Goal: Navigation & Orientation: Find specific page/section

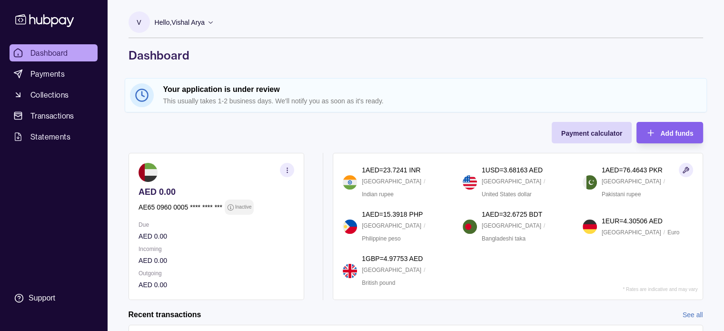
click at [210, 23] on icon at bounding box center [210, 22] width 7 height 7
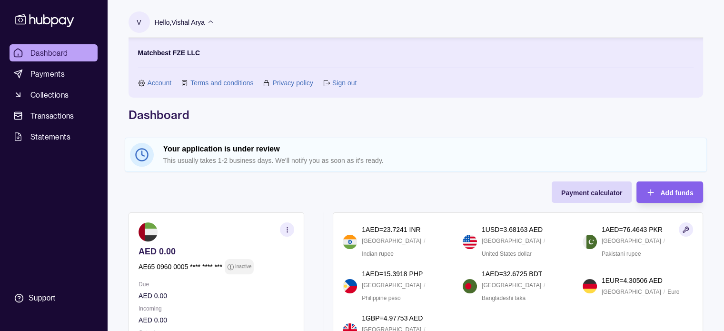
click at [152, 84] on link "Account" at bounding box center [160, 83] width 24 height 10
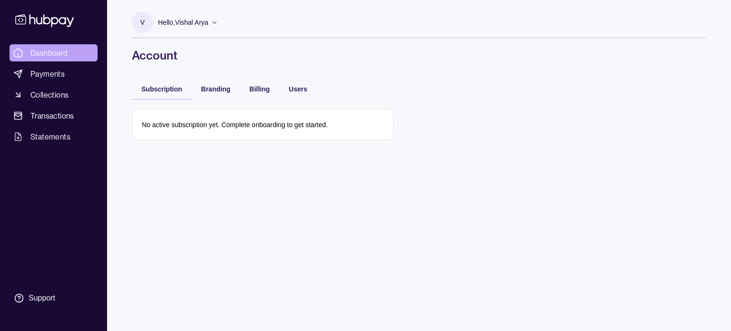
click at [72, 49] on link "Dashboard" at bounding box center [54, 52] width 88 height 17
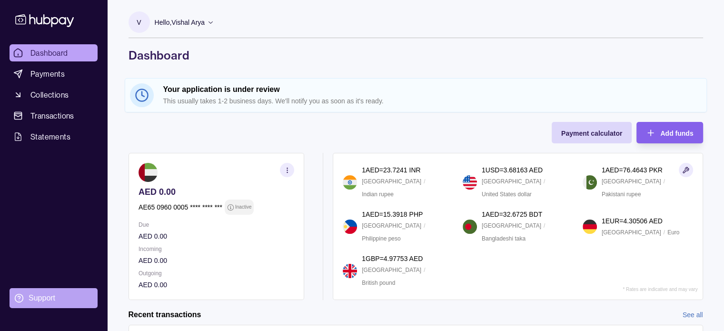
click at [48, 298] on div "Support" at bounding box center [42, 298] width 27 height 10
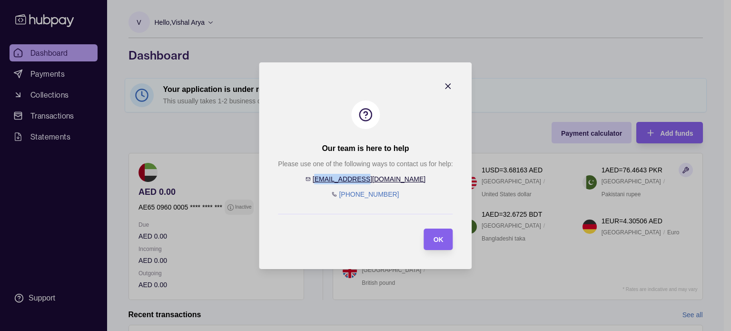
drag, startPoint x: 400, startPoint y: 177, endPoint x: 346, endPoint y: 179, distance: 53.8
click at [346, 179] on div "Please use one of the following ways to contact us for help: [EMAIL_ADDRESS][DO…" at bounding box center [365, 179] width 175 height 41
copy link "[EMAIL_ADDRESS][DOMAIN_NAME]"
click at [440, 229] on div "OK" at bounding box center [431, 239] width 24 height 21
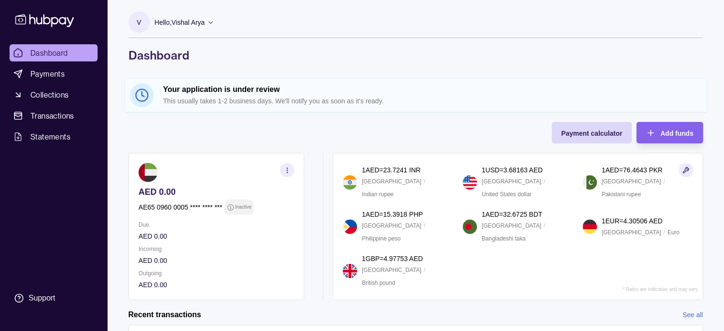
click at [211, 24] on icon at bounding box center [210, 22] width 7 height 7
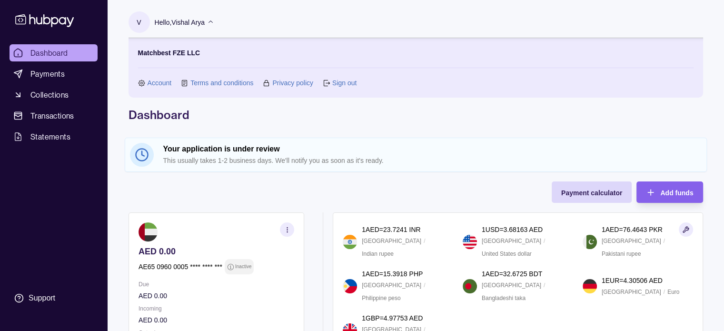
click at [156, 79] on link "Account" at bounding box center [160, 83] width 24 height 10
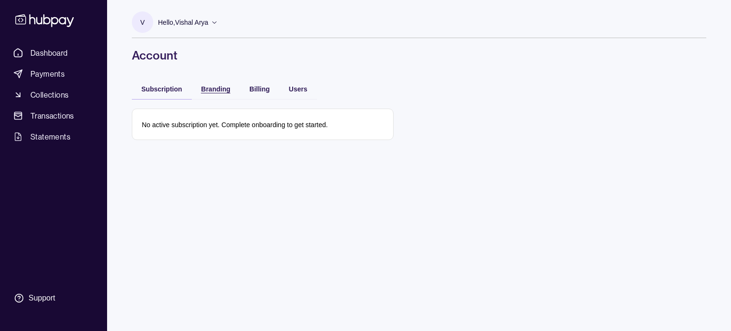
click at [224, 92] on span "Branding" at bounding box center [215, 89] width 29 height 8
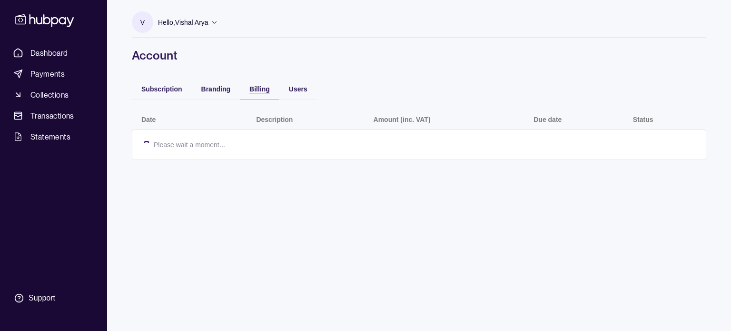
click at [259, 93] on div "Billing" at bounding box center [259, 88] width 20 height 11
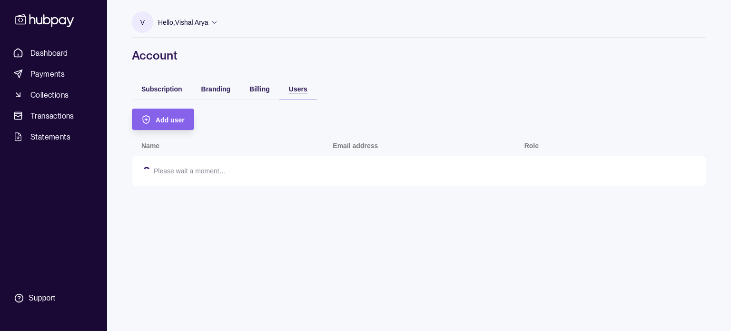
click at [296, 94] on div "Users" at bounding box center [298, 88] width 19 height 11
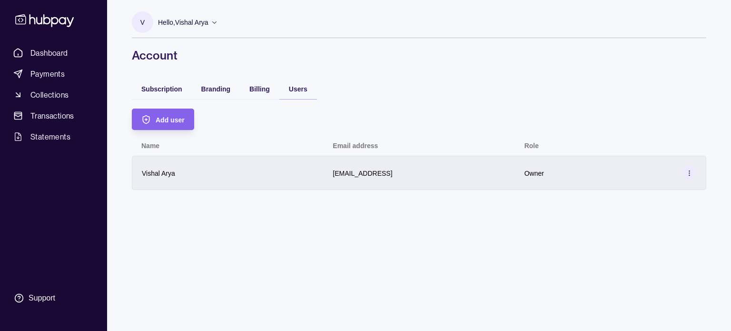
click at [689, 174] on icon at bounding box center [689, 172] width 7 height 7
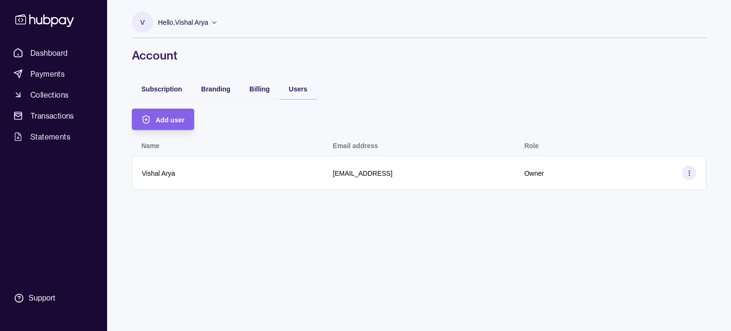
click at [284, 249] on html "Dashboard Payments Collections Transactions Statements Support V Hello, Vishal …" at bounding box center [365, 165] width 731 height 331
click at [0, 128] on div "Dashboard Payments Collections Transactions Statements Support" at bounding box center [53, 165] width 107 height 331
click at [67, 51] on span "Dashboard" at bounding box center [49, 52] width 38 height 11
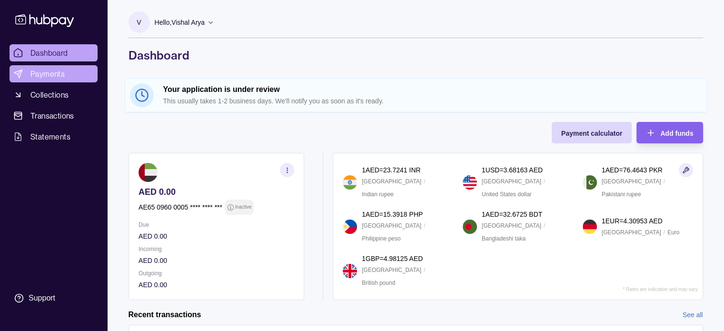
click at [51, 74] on span "Payments" at bounding box center [47, 73] width 34 height 11
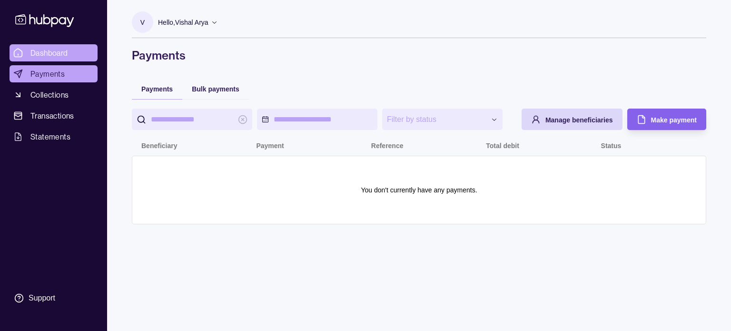
click at [55, 52] on span "Dashboard" at bounding box center [49, 52] width 38 height 11
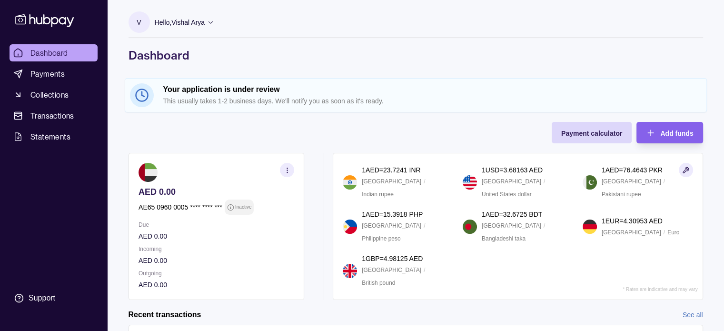
scroll to position [92, 0]
